Goal: Task Accomplishment & Management: Manage account settings

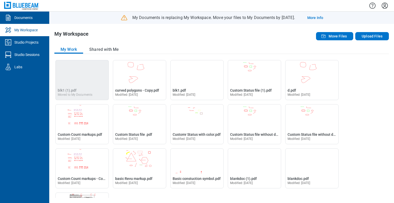
click at [386, 6] on icon "Settings" at bounding box center [385, 6] width 8 height 8
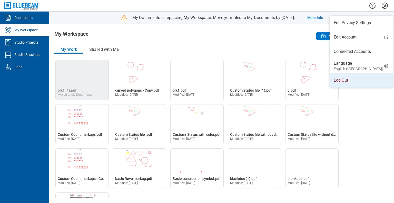
click at [346, 83] on li "Log Out" at bounding box center [362, 80] width 64 height 14
